Goal: Task Accomplishment & Management: Manage account settings

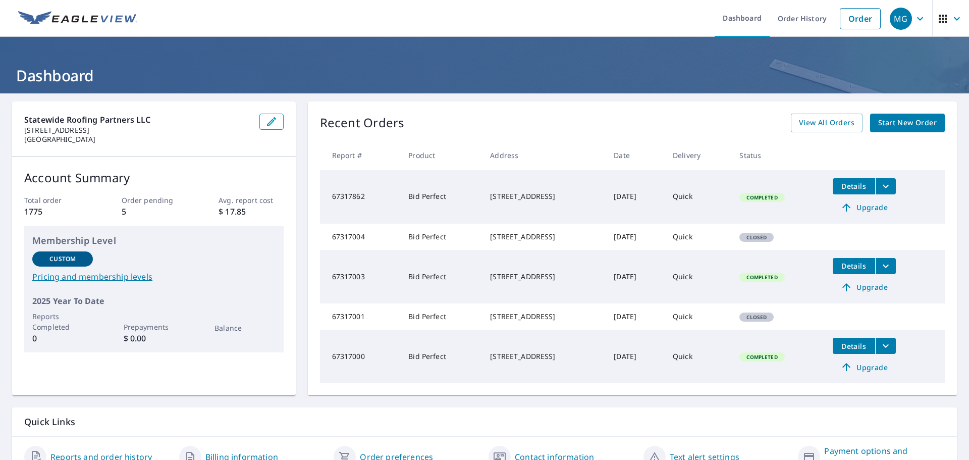
click at [914, 17] on icon "button" at bounding box center [920, 19] width 12 height 12
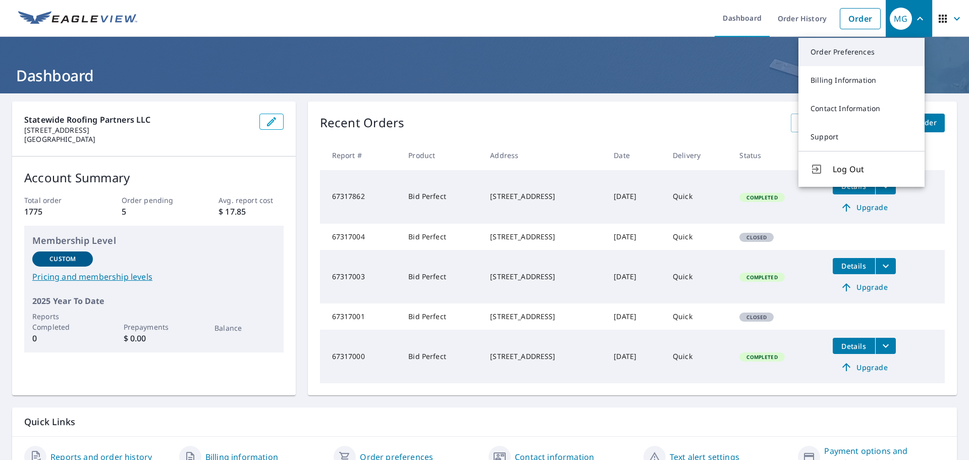
click at [883, 60] on link "Order Preferences" at bounding box center [861, 52] width 126 height 28
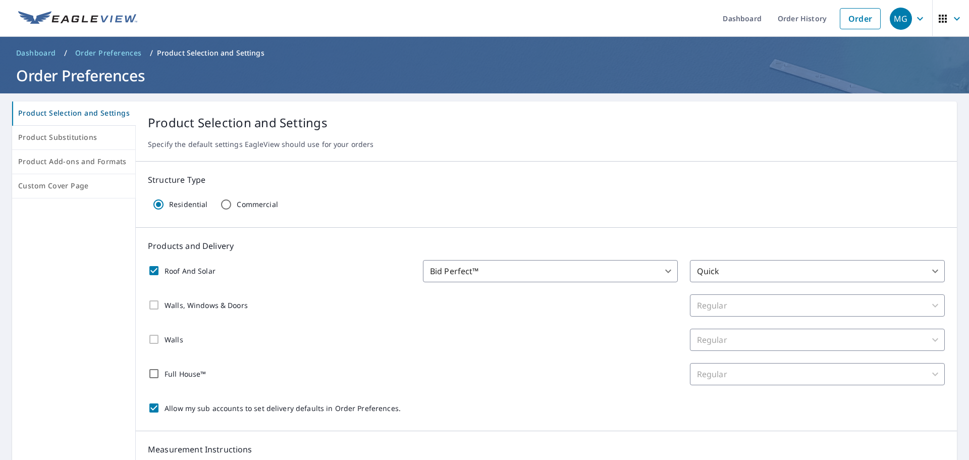
click at [470, 284] on div "Roof And Solar Bid Perfect™ 84 ​ Quick 45 ​ Walls, Windows & Doors Regular 8 ​ …" at bounding box center [546, 339] width 797 height 158
click at [476, 271] on body "MG MG Dashboard Order History Order MG Dashboard / Order Preferences / Product …" at bounding box center [484, 230] width 969 height 460
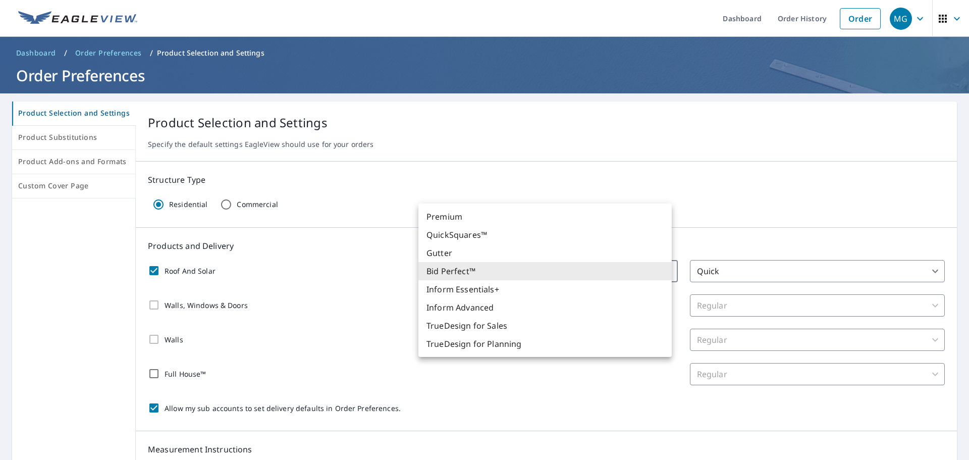
click at [476, 221] on li "Premium" at bounding box center [544, 216] width 253 height 18
checkbox input "true"
type input "31"
type input "8"
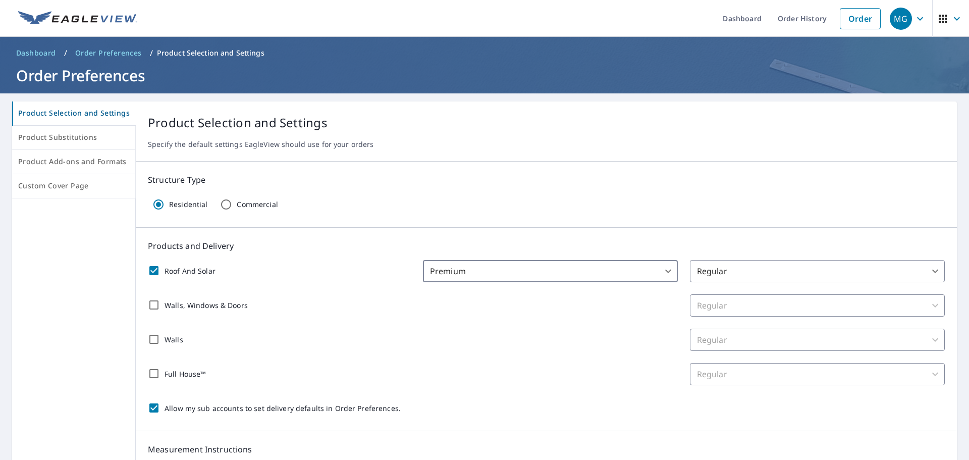
click at [453, 326] on div "Roof And Solar Premium 31 ​ Regular 8 ​ Walls, Windows & Doors Regular 8 ​ Wall…" at bounding box center [546, 339] width 797 height 158
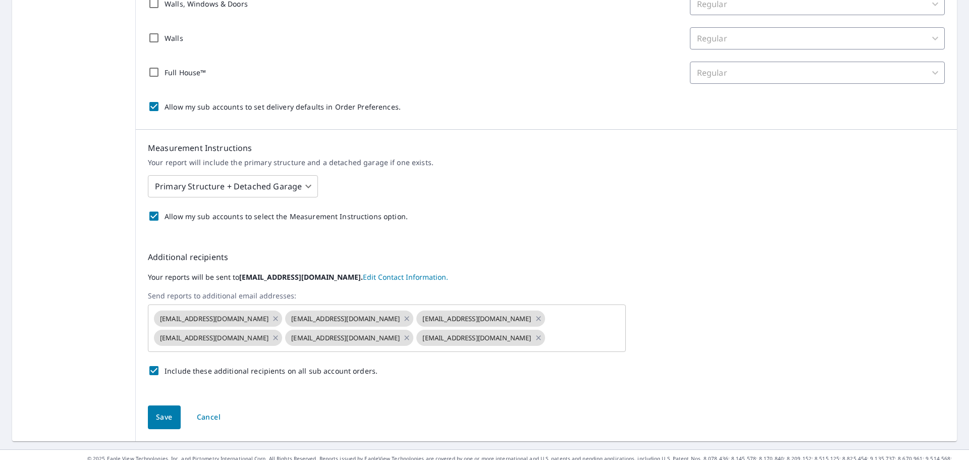
scroll to position [336, 0]
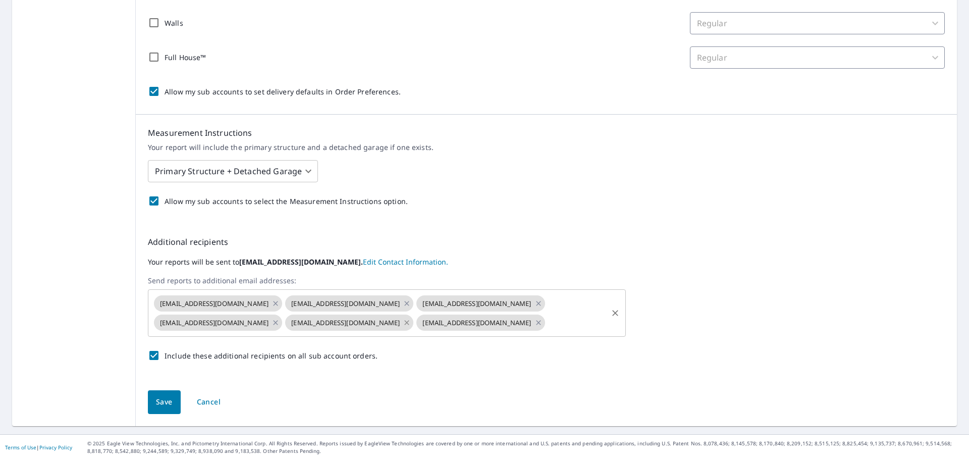
click at [405, 322] on icon at bounding box center [407, 322] width 5 height 5
click at [280, 317] on icon at bounding box center [275, 322] width 8 height 11
click at [156, 405] on span "Save" at bounding box center [164, 402] width 17 height 13
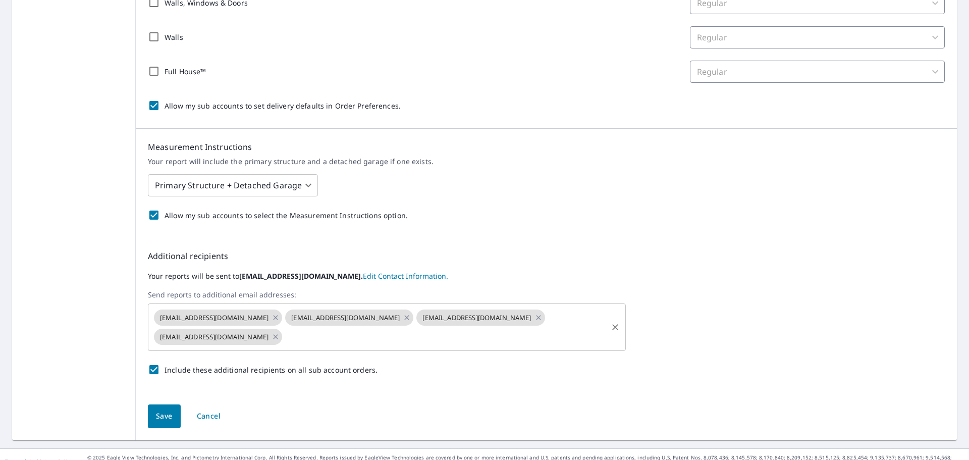
scroll to position [342, 0]
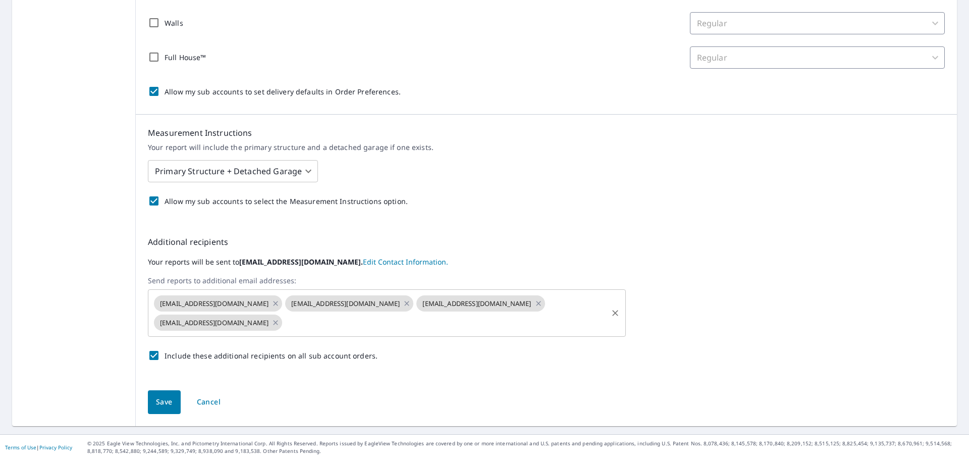
click at [528, 326] on input "text" at bounding box center [445, 322] width 322 height 19
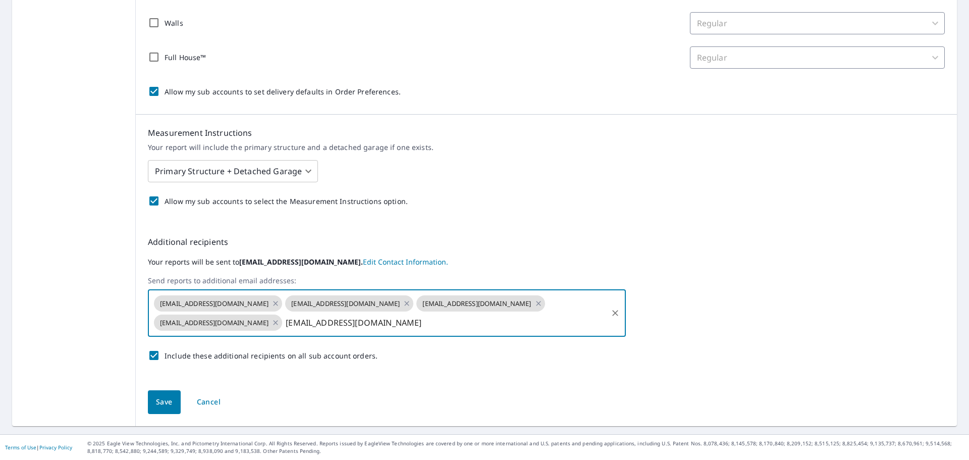
type input "[EMAIL_ADDRESS][DOMAIN_NAME]"
click at [162, 408] on span "Save" at bounding box center [164, 402] width 17 height 13
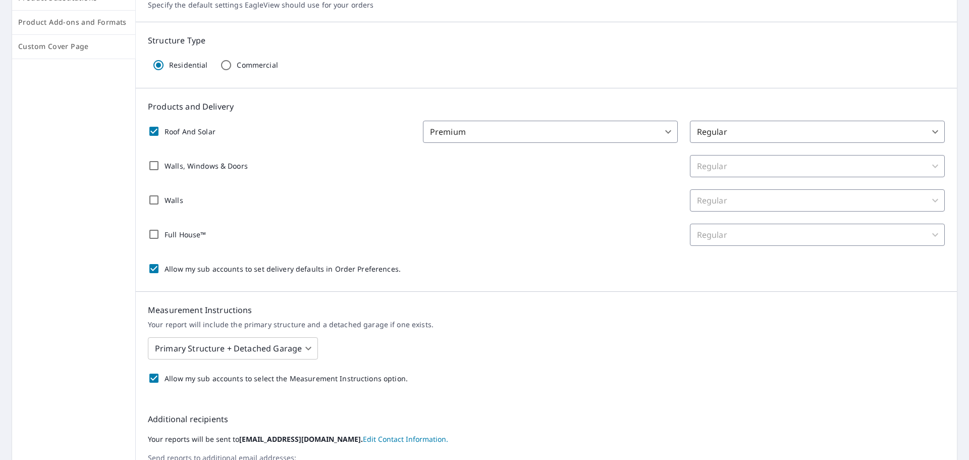
scroll to position [252, 0]
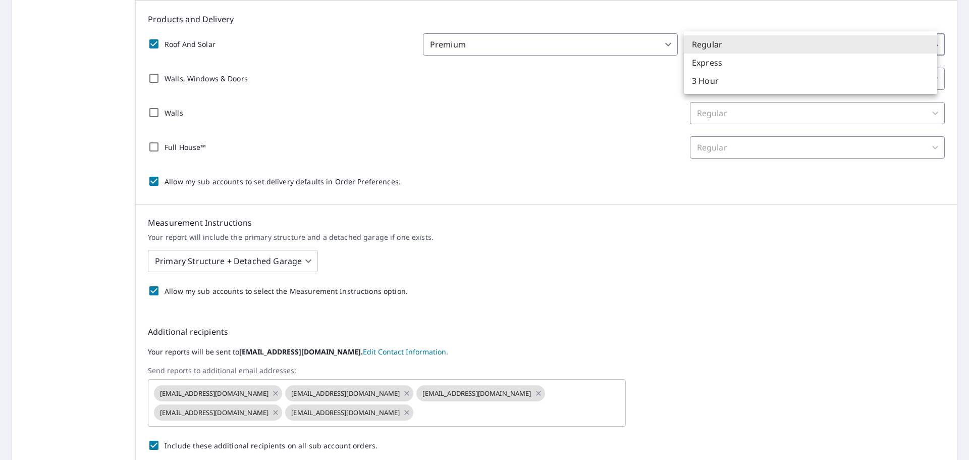
click at [731, 36] on body "MG MG Dashboard Order History Order MG Dashboard / Order Preferences / Product …" at bounding box center [484, 230] width 969 height 460
click at [731, 36] on li "Regular" at bounding box center [810, 44] width 253 height 18
click at [755, 42] on body "MG MG Dashboard Order History Order MG Dashboard / Order Preferences / Product …" at bounding box center [484, 230] width 969 height 460
drag, startPoint x: 755, startPoint y: 42, endPoint x: 968, endPoint y: 112, distance: 224.5
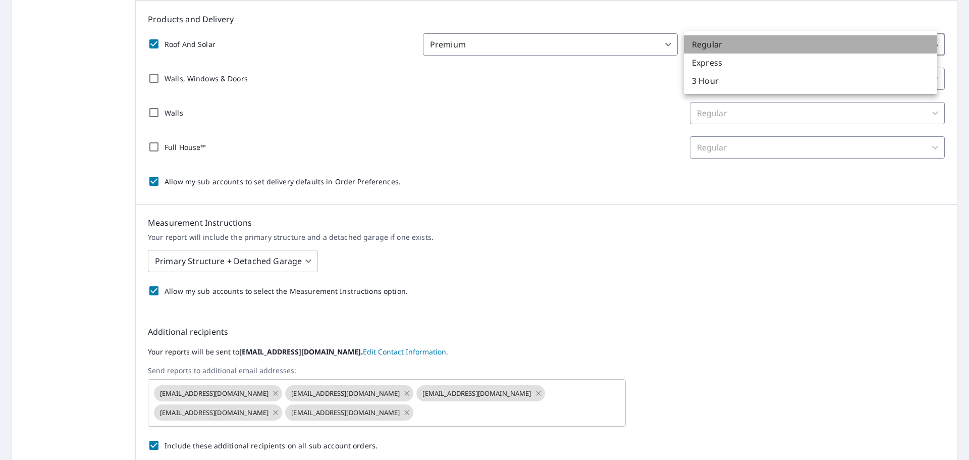
click at [756, 40] on li "Regular" at bounding box center [810, 44] width 253 height 18
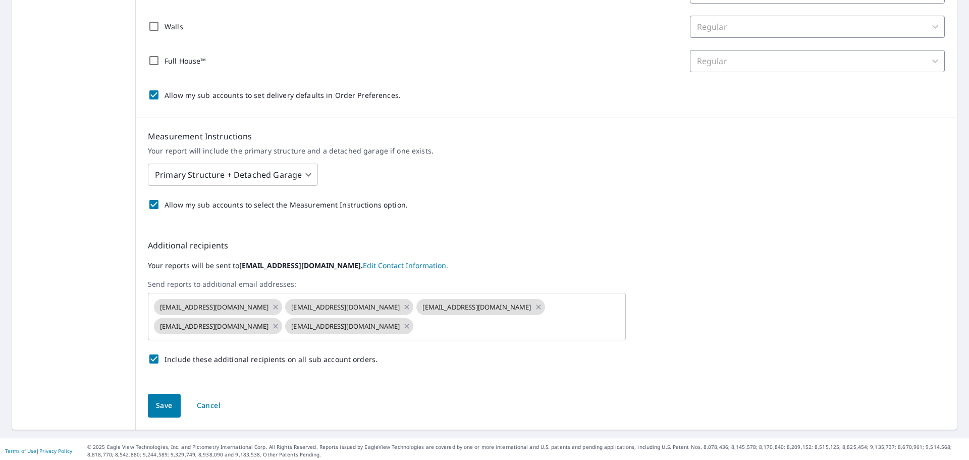
scroll to position [361, 0]
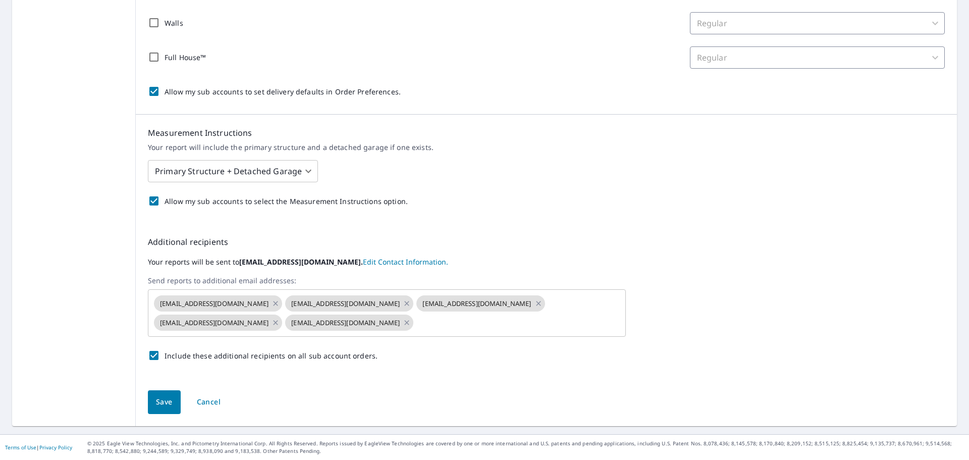
click at [156, 407] on span "Save" at bounding box center [164, 402] width 17 height 13
